Goal: Obtain resource: Obtain resource

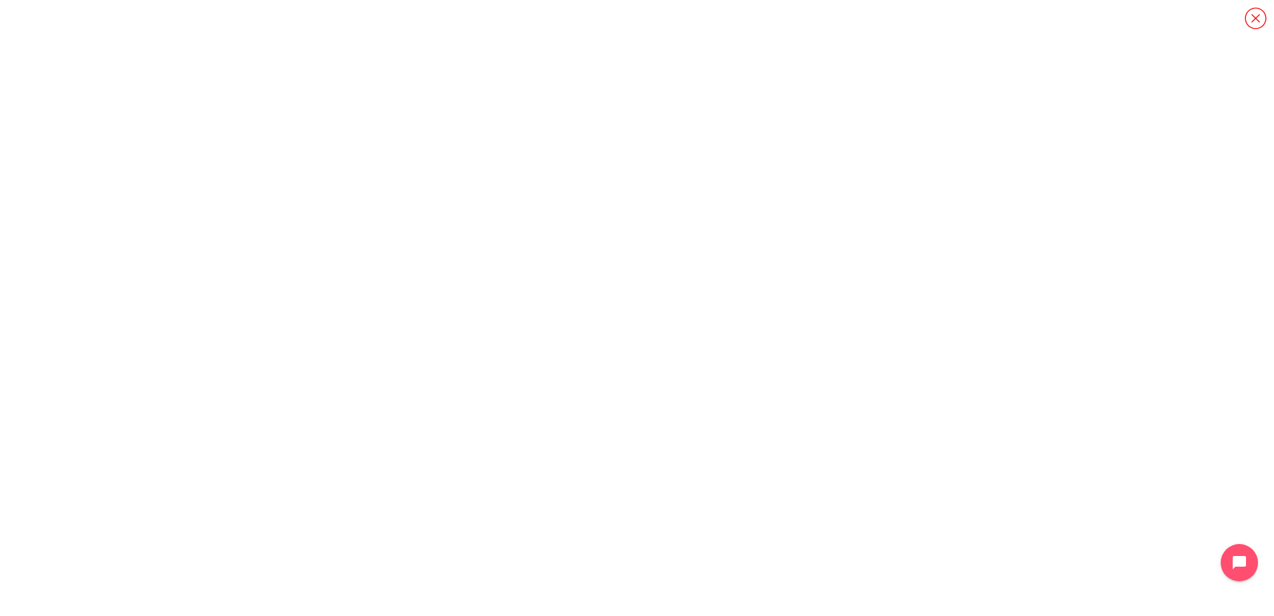
click at [1250, 20] on icon "콘텐츠" at bounding box center [1255, 18] width 23 height 23
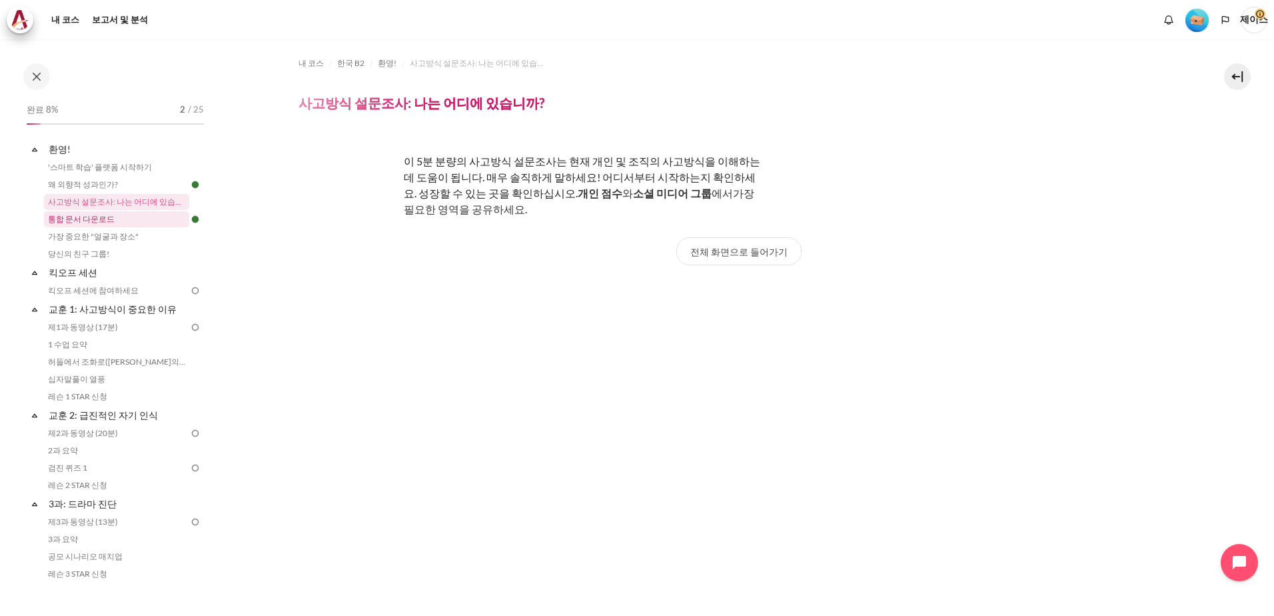
click at [99, 219] on link "통합 문서 다운로드" at bounding box center [116, 219] width 145 height 16
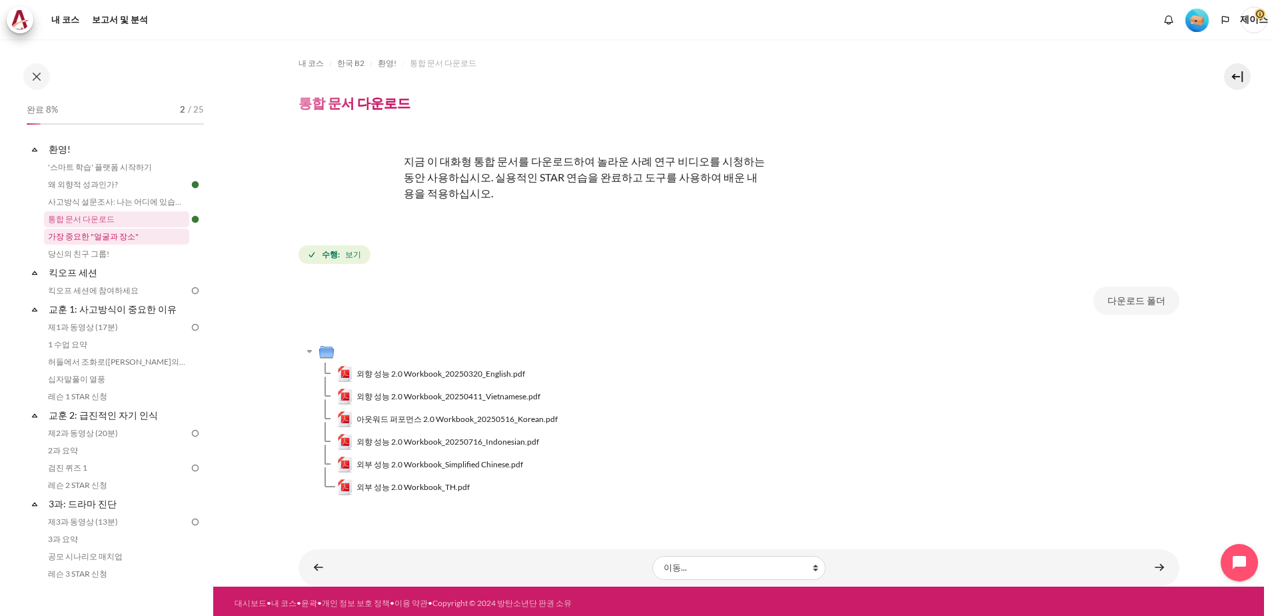
click at [131, 241] on link "가장 중요한 "얼굴과 장소"" at bounding box center [116, 237] width 145 height 16
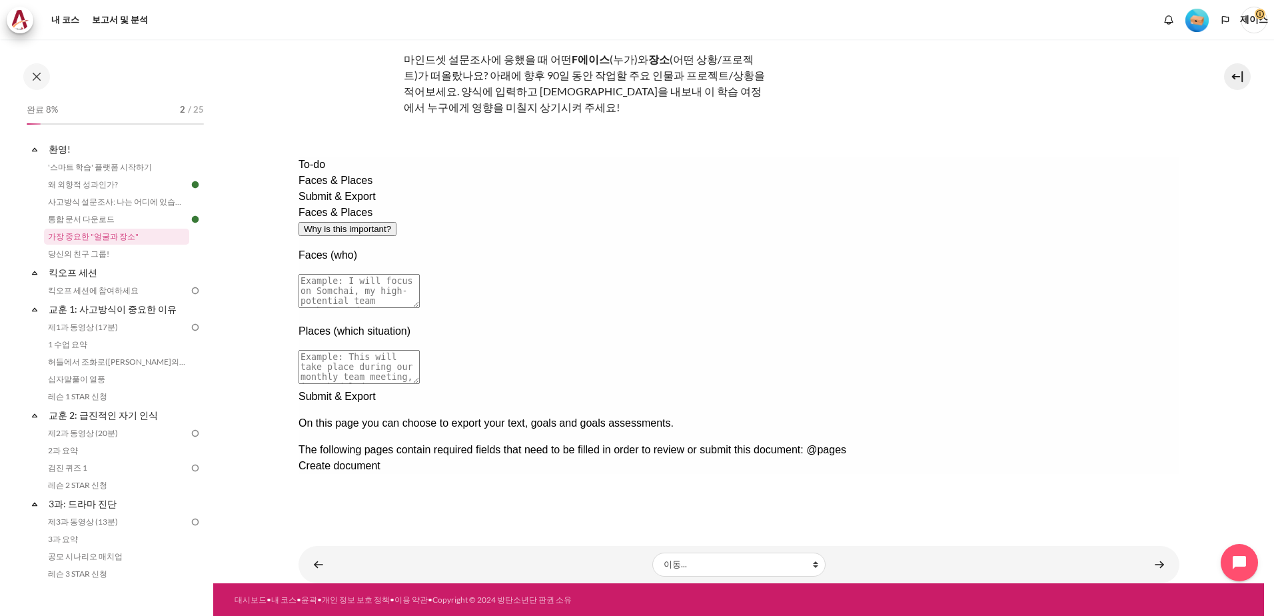
scroll to position [81, 0]
